Goal: Navigation & Orientation: Understand site structure

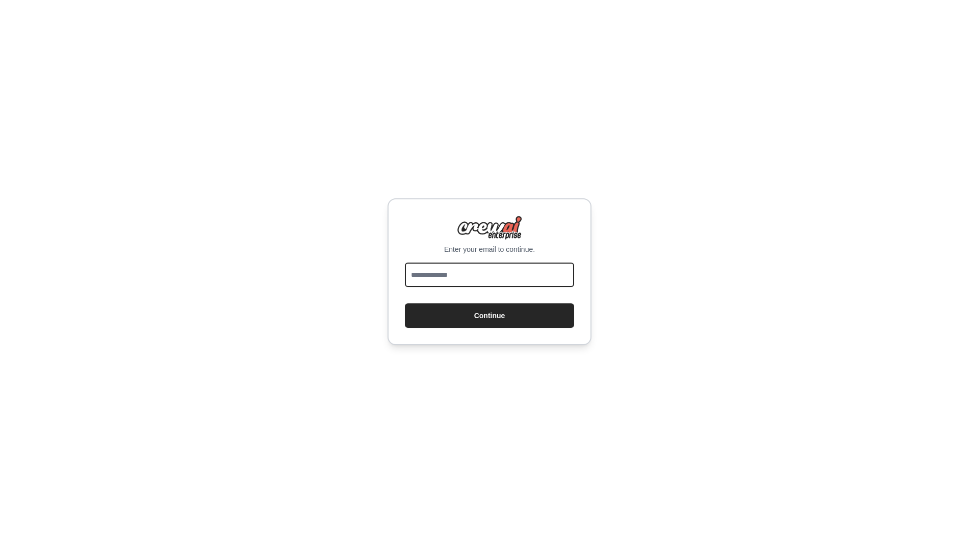
click at [505, 272] on input "email" at bounding box center [489, 275] width 169 height 24
type input "**********"
click at [488, 317] on button "Continue" at bounding box center [489, 316] width 169 height 24
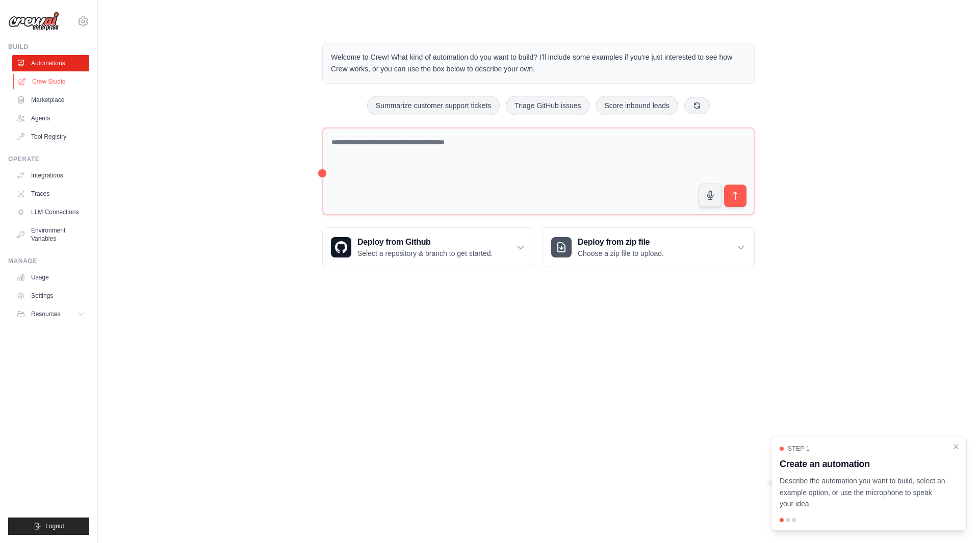
click at [42, 82] on link "Crew Studio" at bounding box center [51, 81] width 77 height 16
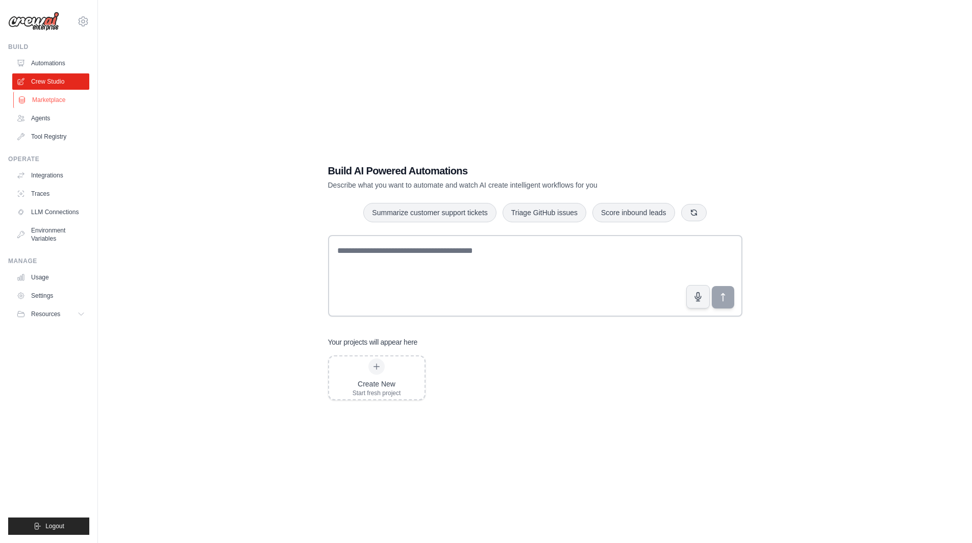
click at [36, 103] on link "Marketplace" at bounding box center [51, 100] width 77 height 16
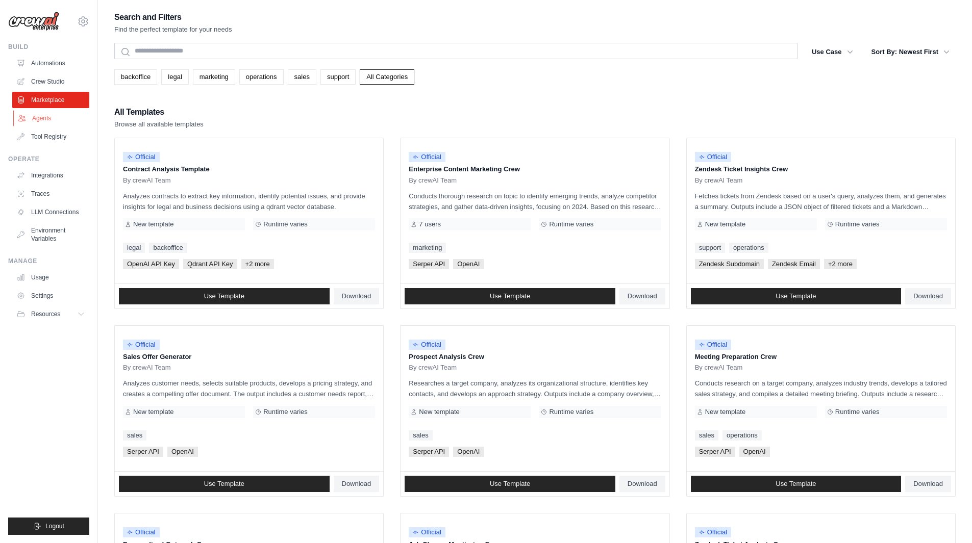
click at [37, 116] on link "Agents" at bounding box center [51, 118] width 77 height 16
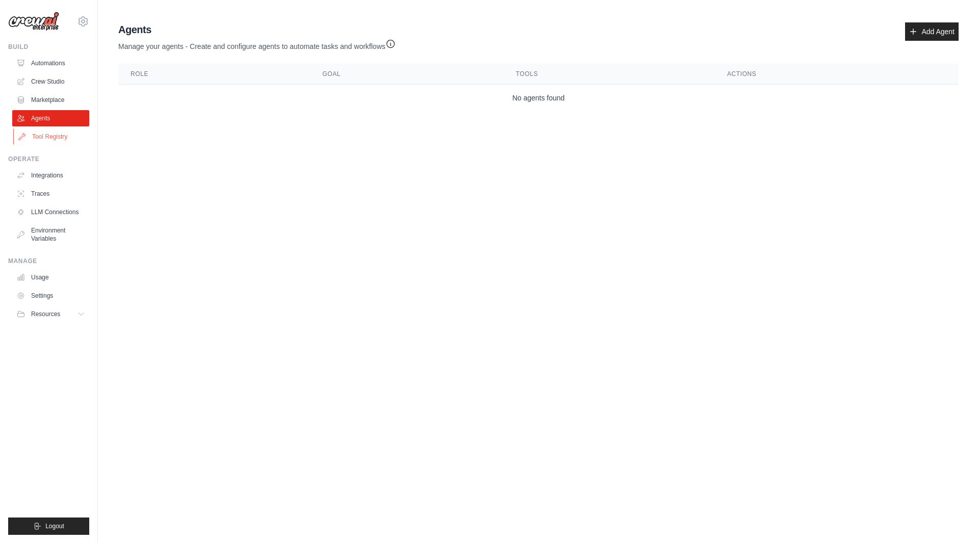
click at [38, 140] on link "Tool Registry" at bounding box center [51, 137] width 77 height 16
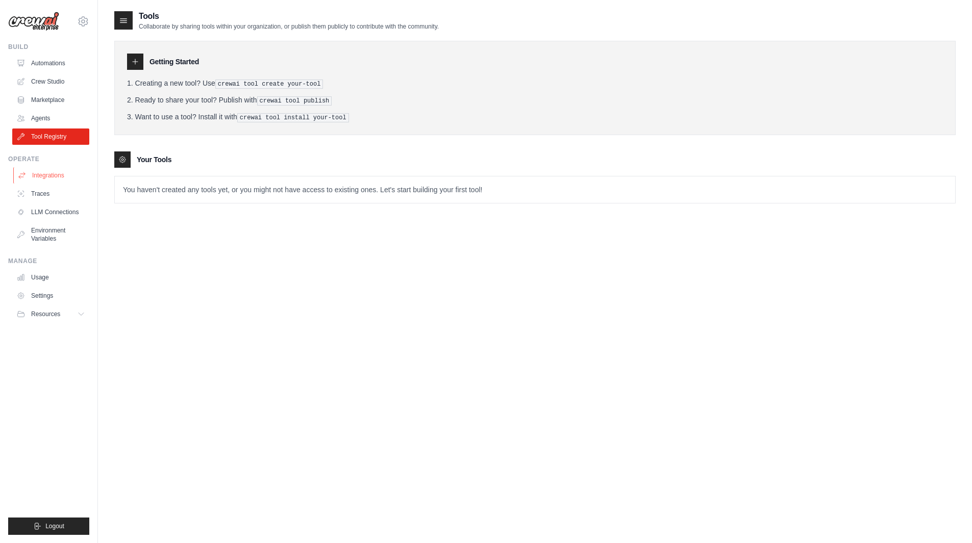
click at [44, 172] on link "Integrations" at bounding box center [51, 175] width 77 height 16
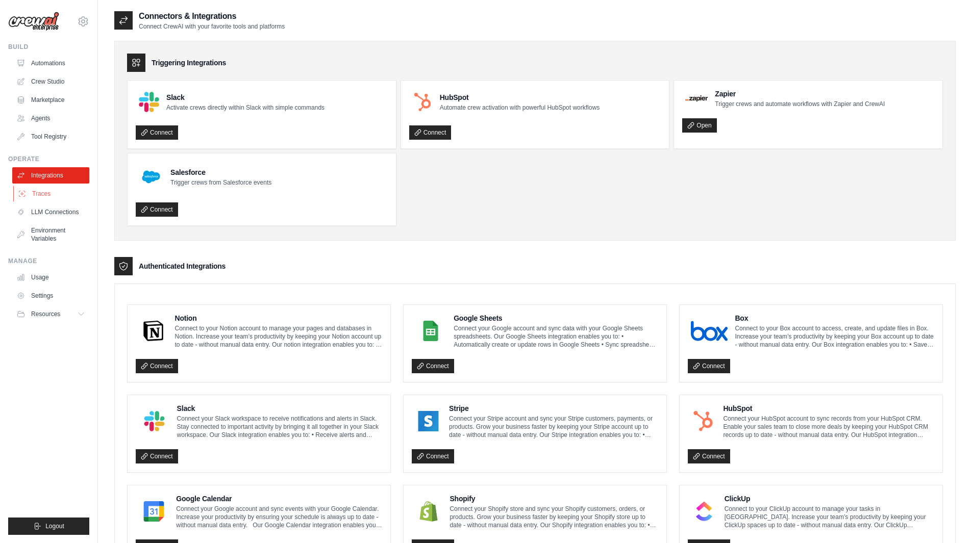
click at [40, 197] on link "Traces" at bounding box center [51, 194] width 77 height 16
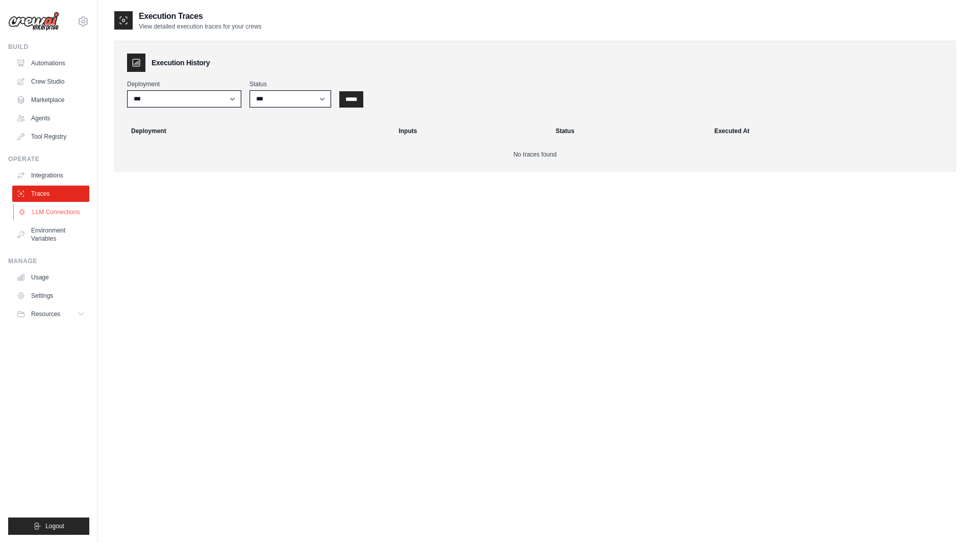
click at [38, 206] on link "LLM Connections" at bounding box center [51, 212] width 77 height 16
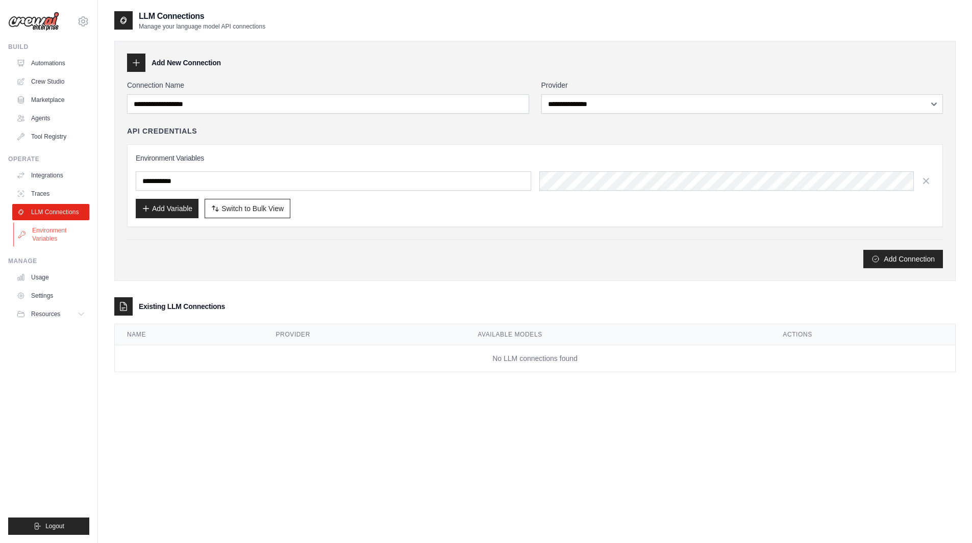
click at [43, 225] on link "Environment Variables" at bounding box center [51, 234] width 77 height 24
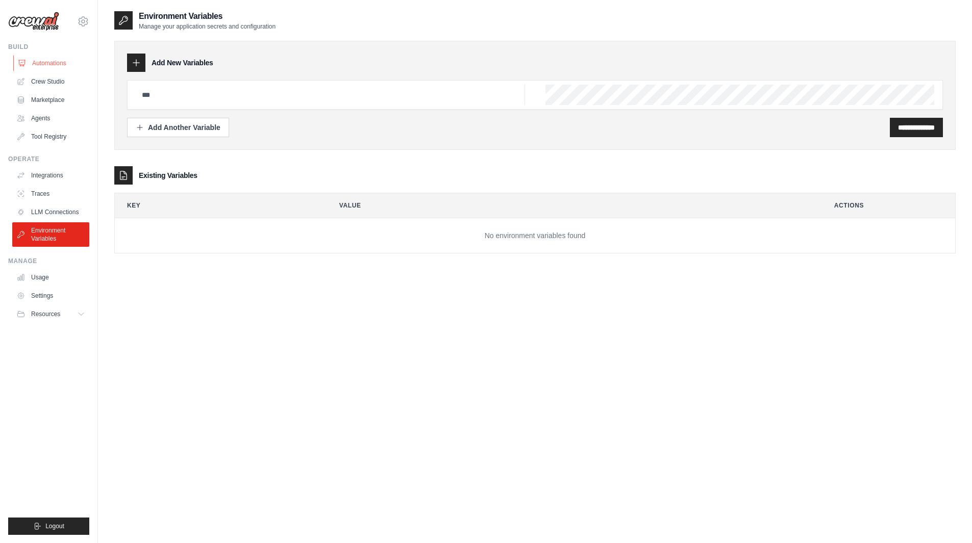
click at [47, 63] on link "Automations" at bounding box center [51, 63] width 77 height 16
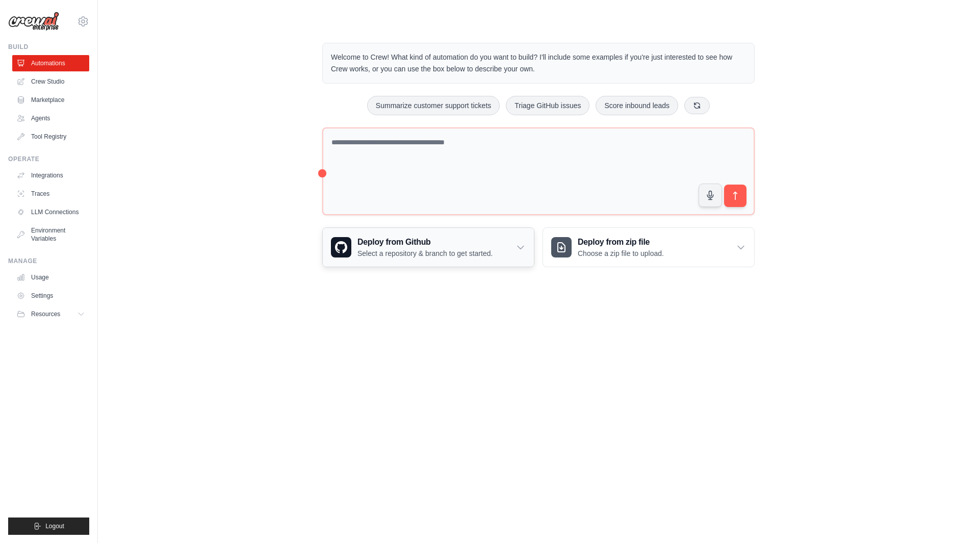
click at [370, 255] on p "Select a repository & branch to get started." at bounding box center [425, 253] width 135 height 10
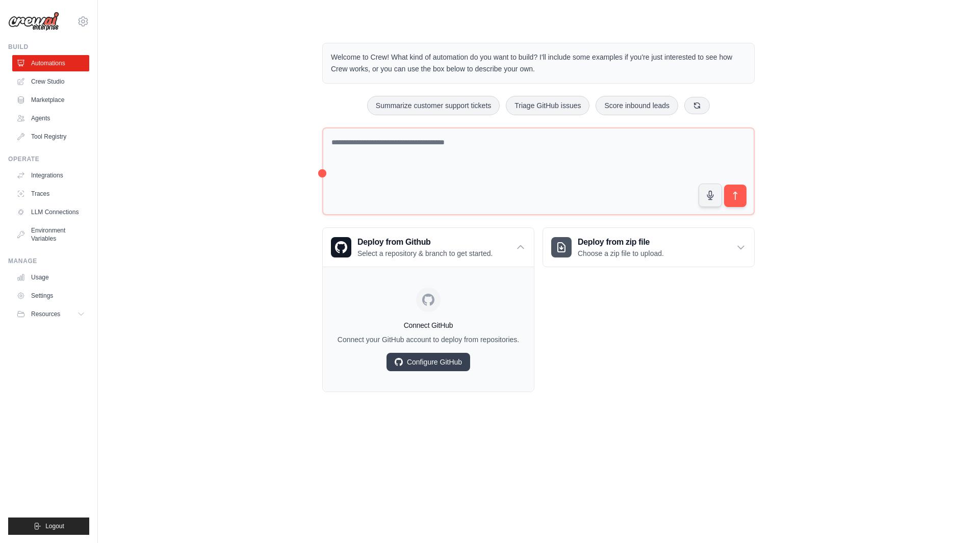
click at [213, 172] on div "Welcome to Crew! What kind of automation do you want to build? I'll include som…" at bounding box center [538, 218] width 849 height 382
click at [68, 525] on button "Logout" at bounding box center [48, 526] width 81 height 17
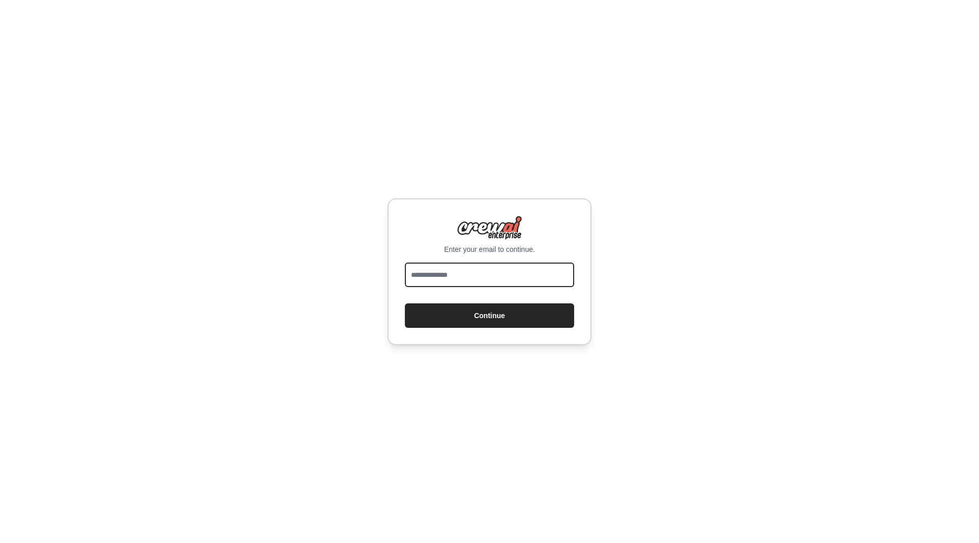
click at [505, 273] on input "email" at bounding box center [489, 275] width 169 height 24
type input "**********"
click at [492, 311] on button "Continue" at bounding box center [489, 316] width 169 height 24
